Goal: Information Seeking & Learning: Learn about a topic

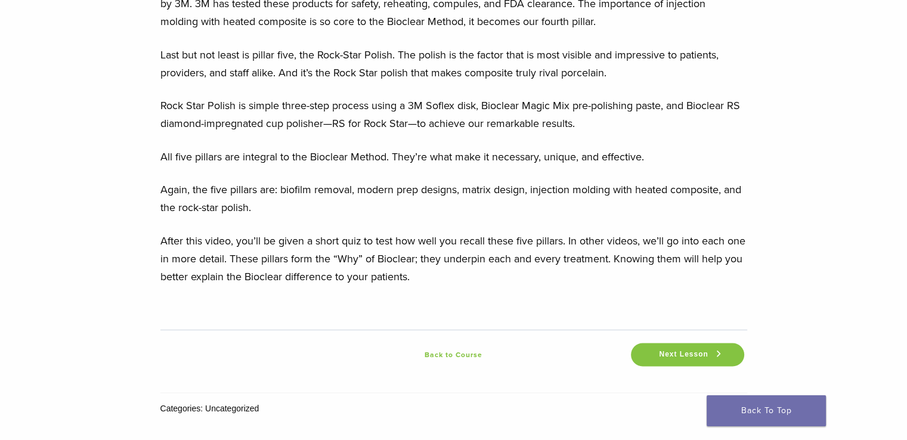
scroll to position [1714, 0]
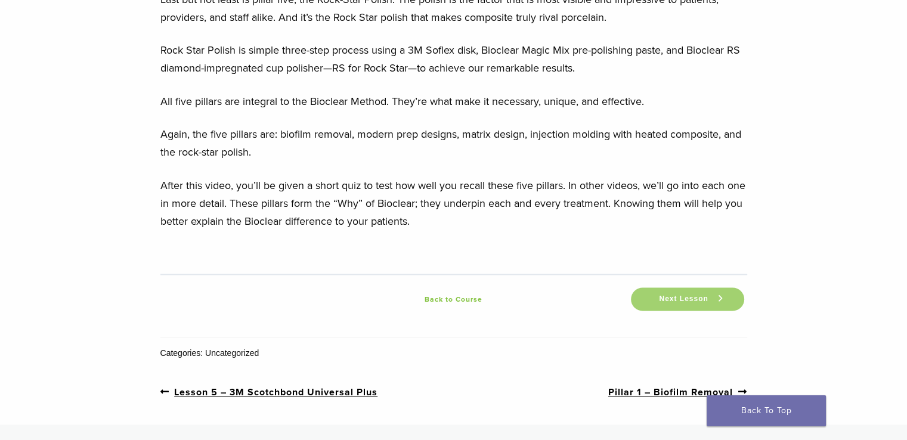
click at [706, 295] on span "Next Lesson" at bounding box center [683, 299] width 63 height 9
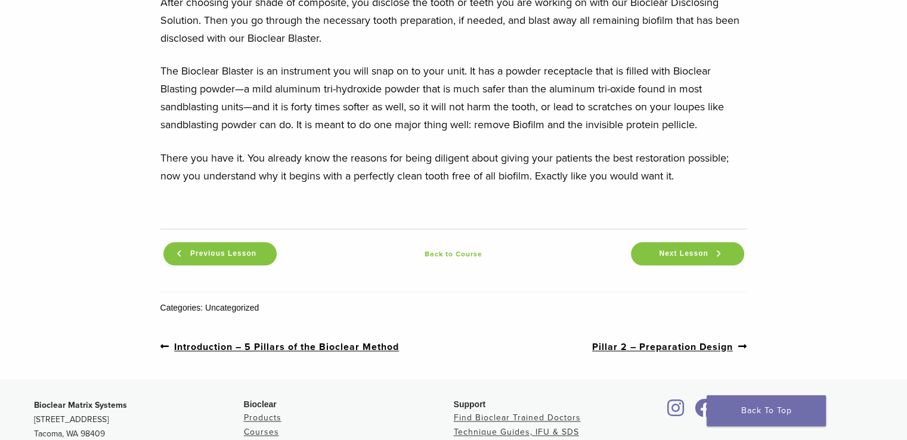
scroll to position [1415, 0]
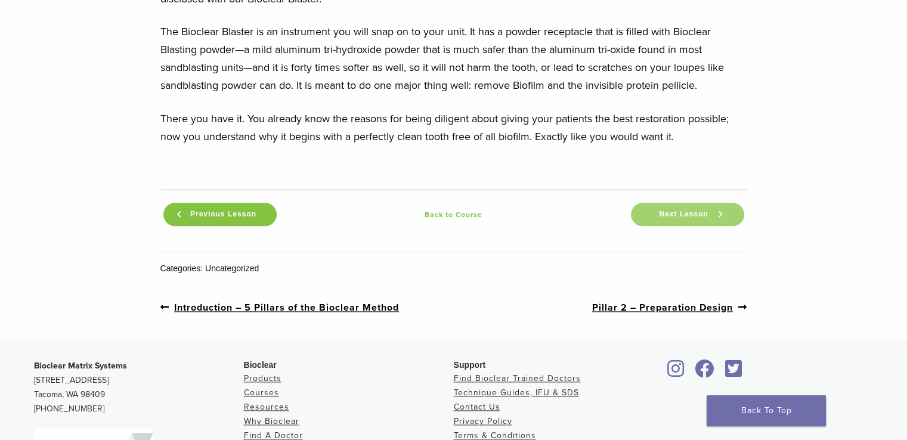
click at [698, 219] on span "Next Lesson" at bounding box center [683, 214] width 63 height 9
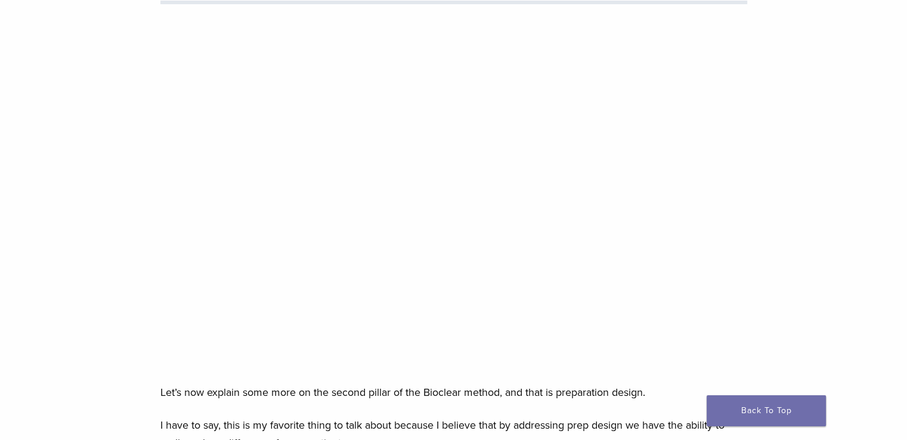
scroll to position [191, 0]
